Goal: Navigation & Orientation: Find specific page/section

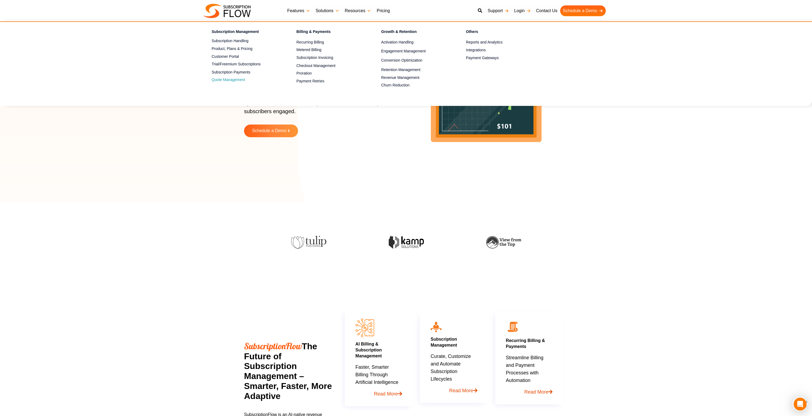
click at [231, 81] on link "Quote Management" at bounding box center [245, 80] width 66 height 6
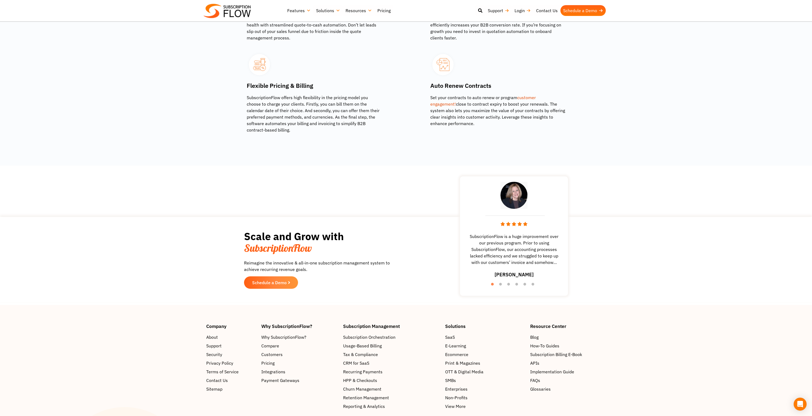
scroll to position [933, 0]
